Goal: Task Accomplishment & Management: Use online tool/utility

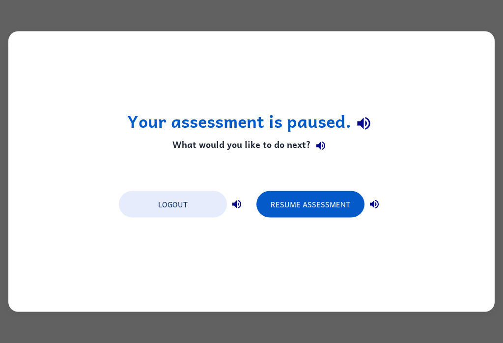
click at [24, 287] on div "Your assessment is paused. What would you like to do next? Logout Resume Assess…" at bounding box center [251, 171] width 487 height 281
click at [317, 203] on button "Resume Assessment" at bounding box center [311, 204] width 108 height 27
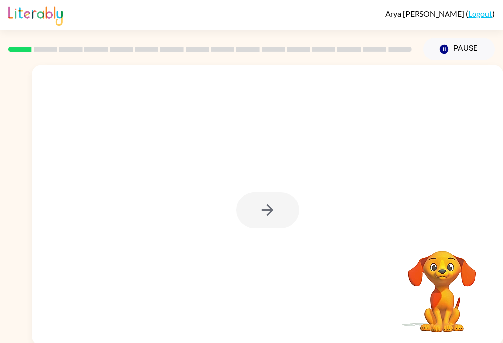
click at [289, 201] on div at bounding box center [267, 210] width 63 height 36
click at [267, 196] on div at bounding box center [267, 210] width 63 height 36
click at [273, 219] on div at bounding box center [267, 210] width 63 height 36
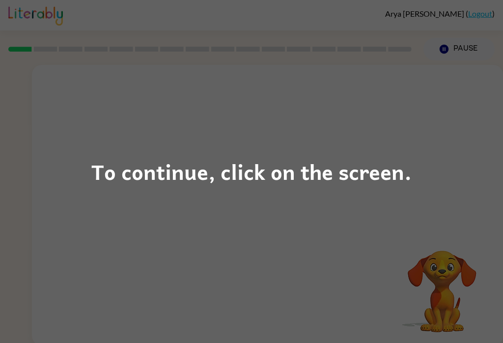
click at [385, 239] on div "To continue, click on the screen." at bounding box center [251, 171] width 503 height 343
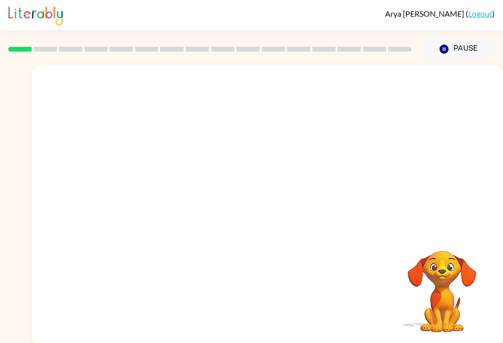
click at [411, 245] on video "Your browser must support playing .mp4 files to use Literably. Please try using…" at bounding box center [442, 284] width 98 height 98
click at [403, 249] on video "Your browser must support playing .mp4 files to use Literably. Please try using…" at bounding box center [442, 284] width 98 height 98
click at [499, 230] on div "Your browser must support playing .mp4 files to use Literably. Please try using…" at bounding box center [267, 205] width 471 height 281
click at [448, 58] on button "Pause Pause" at bounding box center [459, 49] width 71 height 23
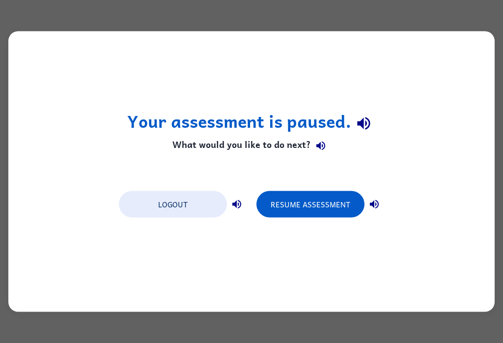
click at [339, 195] on button "Resume Assessment" at bounding box center [311, 204] width 108 height 27
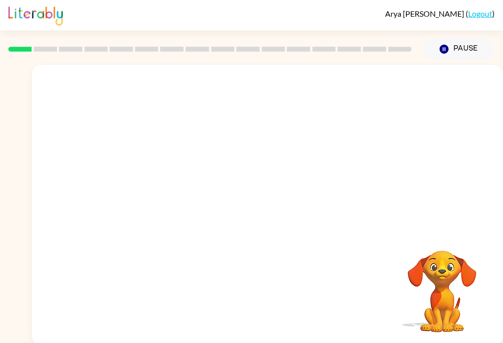
click at [423, 102] on div at bounding box center [267, 147] width 471 height 165
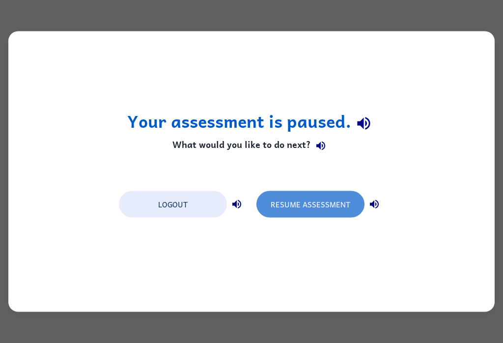
click at [320, 204] on button "Resume Assessment" at bounding box center [311, 204] width 108 height 27
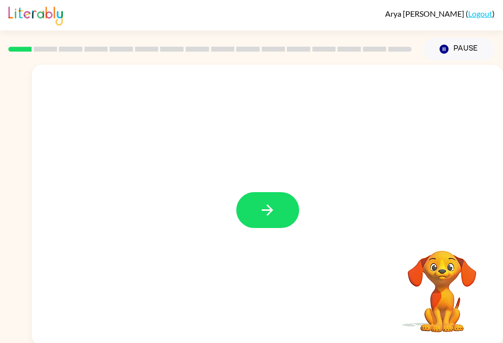
click at [255, 207] on button "button" at bounding box center [267, 210] width 63 height 36
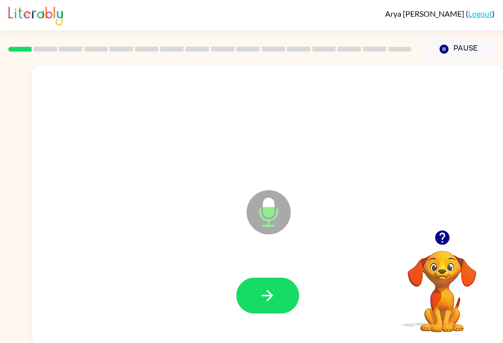
click at [265, 305] on button "button" at bounding box center [267, 296] width 63 height 36
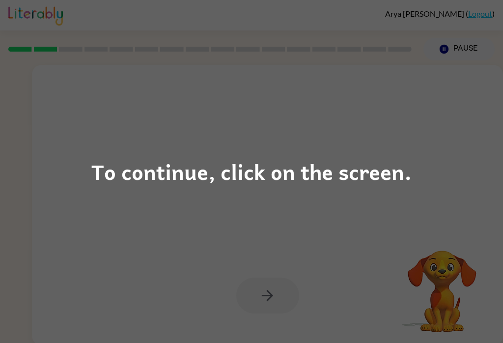
click at [404, 199] on div "To continue, click on the screen." at bounding box center [251, 171] width 503 height 343
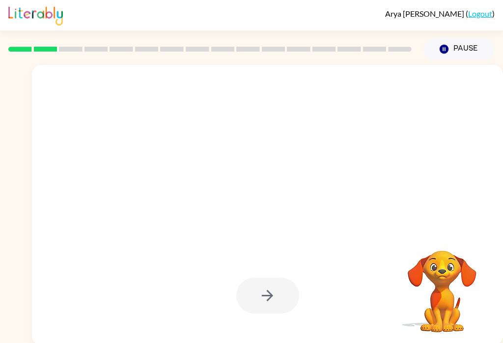
click at [388, 191] on div at bounding box center [244, 187] width 404 height 35
click at [264, 303] on div at bounding box center [267, 296] width 63 height 36
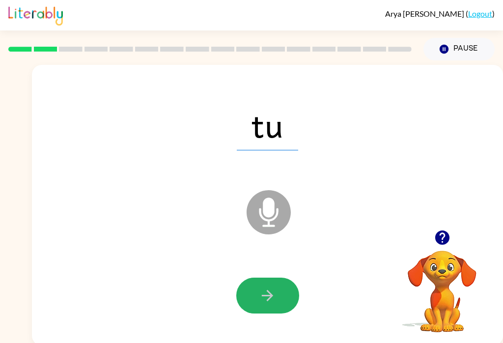
click at [268, 299] on icon "button" at bounding box center [267, 295] width 17 height 17
click at [268, 298] on icon "button" at bounding box center [267, 295] width 17 height 17
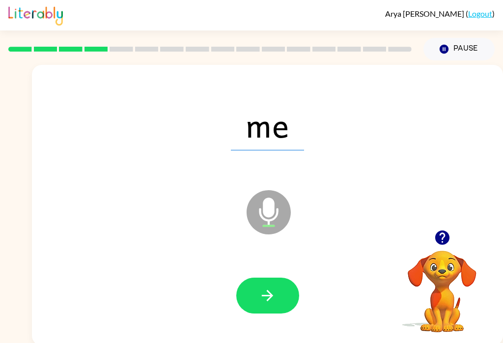
click at [267, 284] on button "button" at bounding box center [267, 296] width 63 height 36
click at [258, 319] on div at bounding box center [268, 296] width 452 height 81
click at [267, 301] on icon "button" at bounding box center [267, 295] width 17 height 17
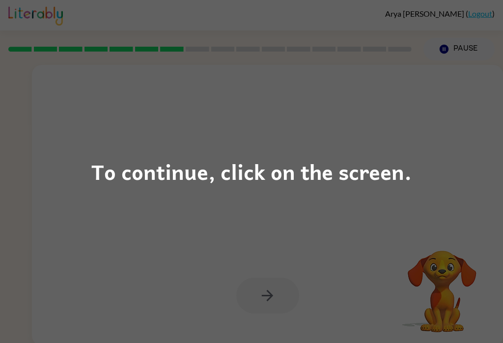
click at [252, 303] on div "To continue, click on the screen." at bounding box center [251, 171] width 503 height 343
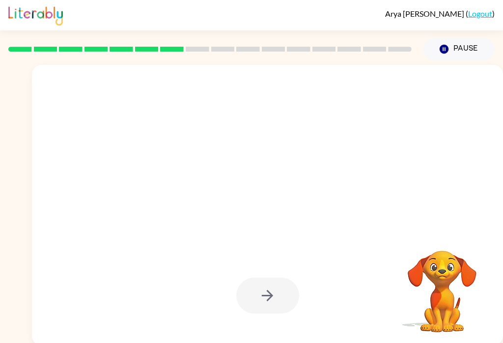
click at [260, 306] on div at bounding box center [267, 296] width 63 height 36
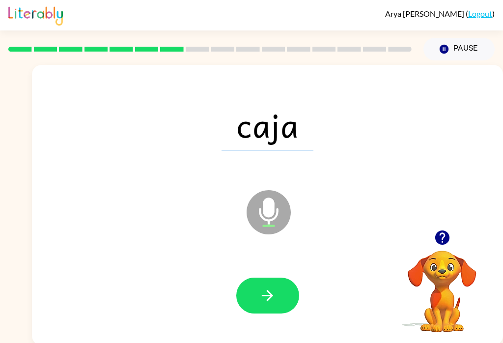
click at [278, 314] on button "button" at bounding box center [267, 296] width 63 height 36
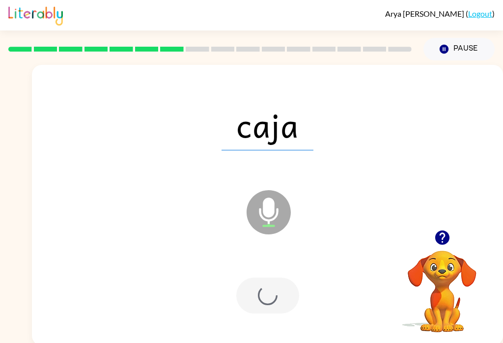
click at [282, 317] on div at bounding box center [268, 296] width 452 height 81
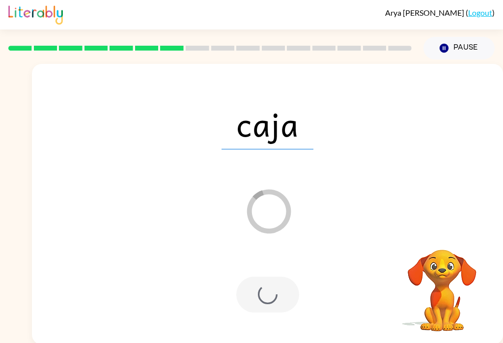
click at [275, 306] on div at bounding box center [267, 295] width 63 height 36
click at [274, 306] on div at bounding box center [267, 295] width 63 height 36
click at [277, 283] on div at bounding box center [267, 295] width 63 height 36
click at [276, 283] on div at bounding box center [267, 295] width 63 height 36
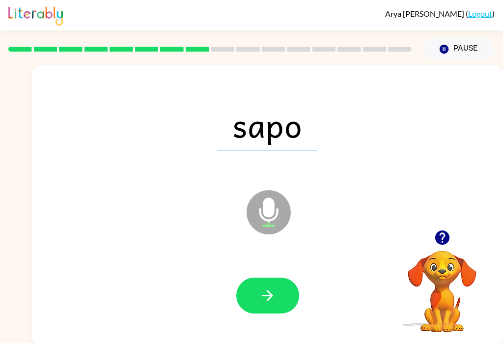
click at [283, 303] on button "button" at bounding box center [267, 296] width 63 height 36
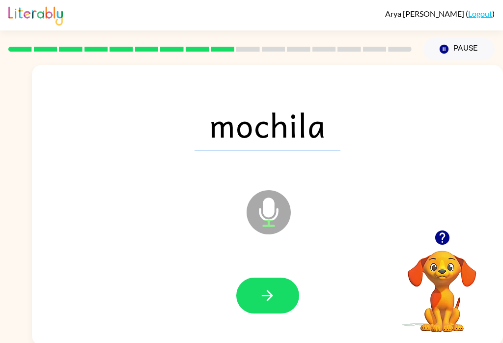
click at [272, 314] on button "button" at bounding box center [267, 296] width 63 height 36
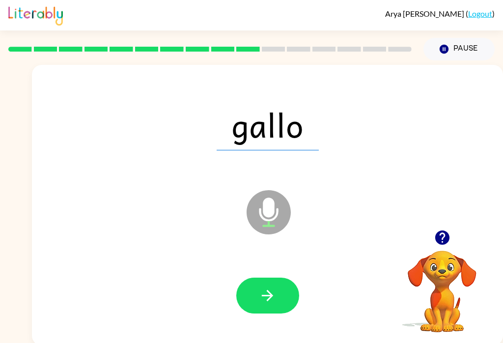
click at [265, 309] on button "button" at bounding box center [267, 296] width 63 height 36
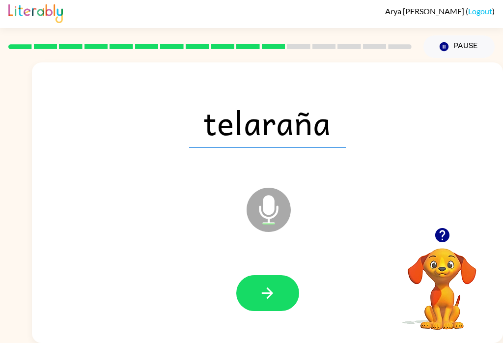
scroll to position [2, 0]
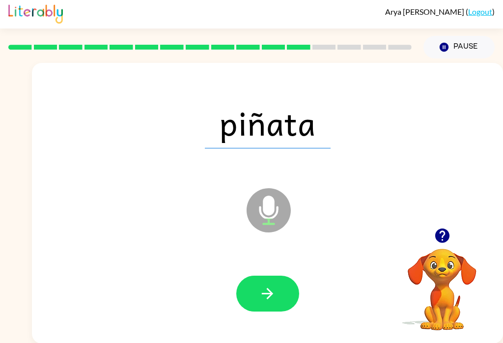
click at [297, 296] on button "button" at bounding box center [267, 294] width 63 height 36
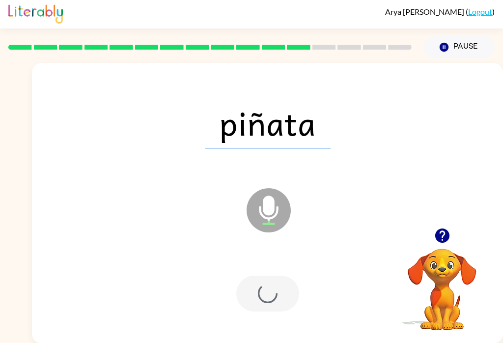
click at [269, 296] on div at bounding box center [267, 294] width 63 height 36
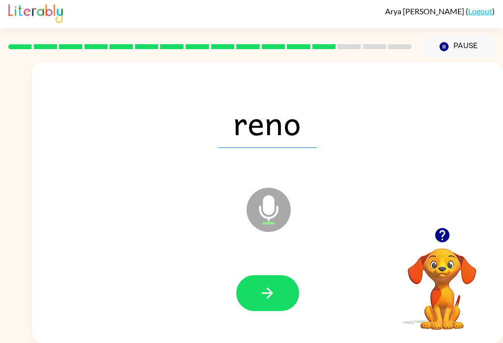
scroll to position [6, 0]
click at [263, 299] on button "button" at bounding box center [267, 293] width 63 height 36
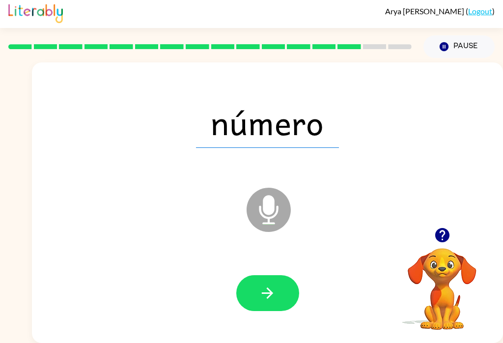
scroll to position [5, 0]
click at [276, 305] on button "button" at bounding box center [267, 293] width 63 height 36
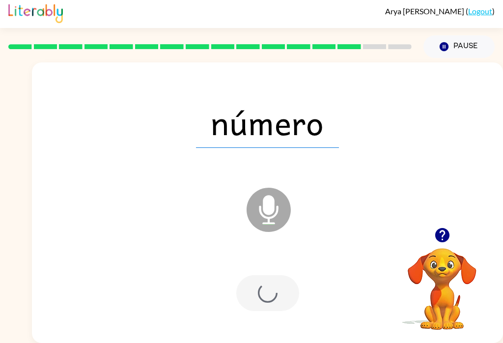
click at [276, 305] on div at bounding box center [267, 293] width 63 height 36
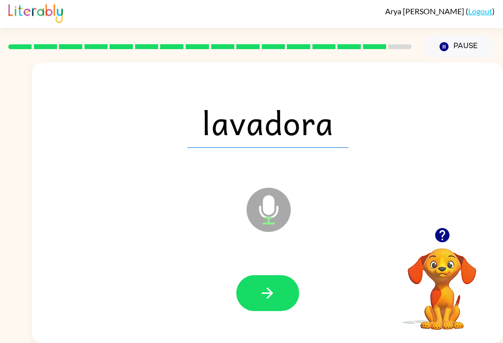
click at [276, 287] on icon "button" at bounding box center [267, 293] width 17 height 17
